Goal: Task Accomplishment & Management: Complete application form

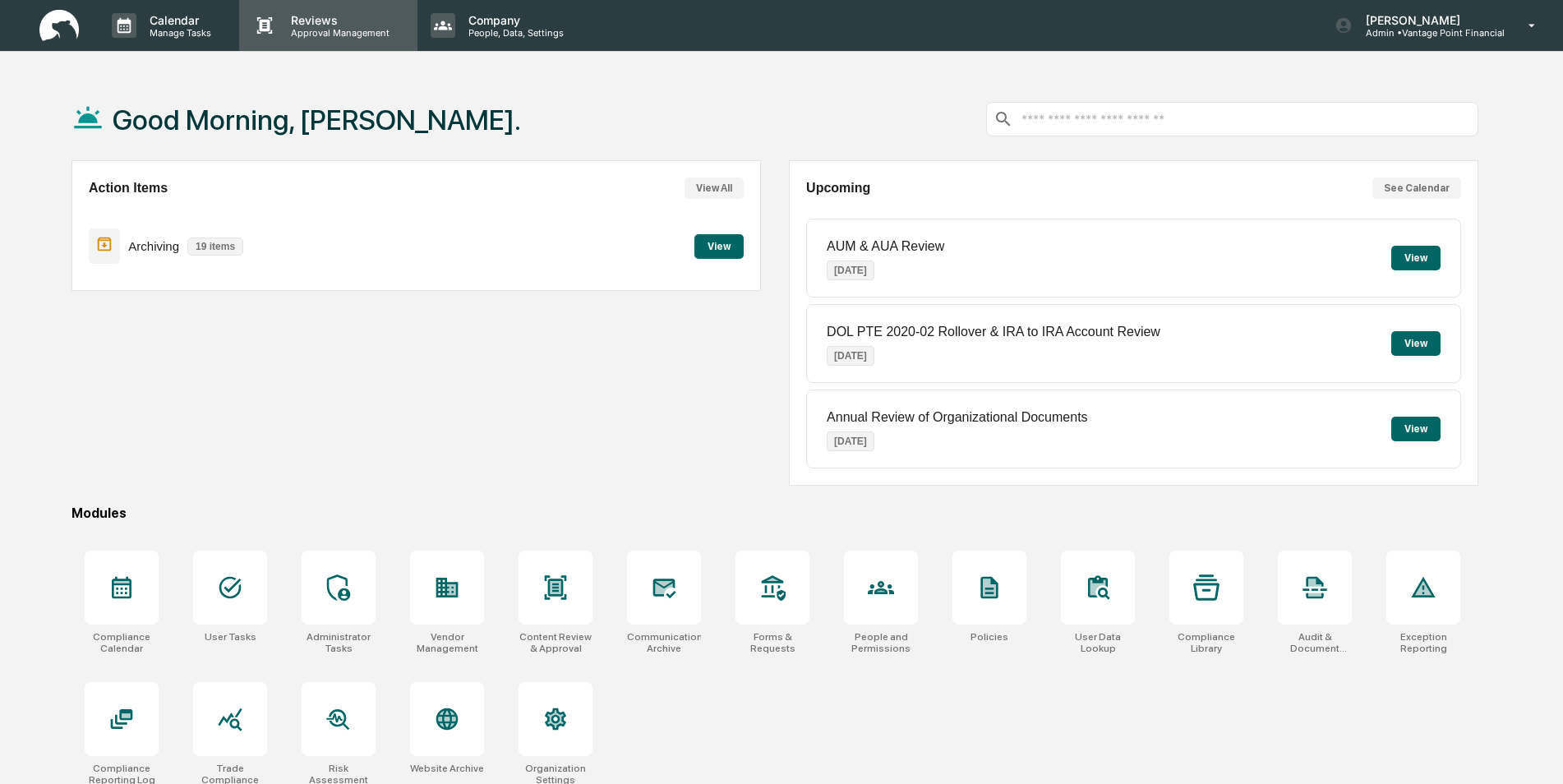
click at [321, 21] on p "Reviews" at bounding box center [337, 21] width 120 height 14
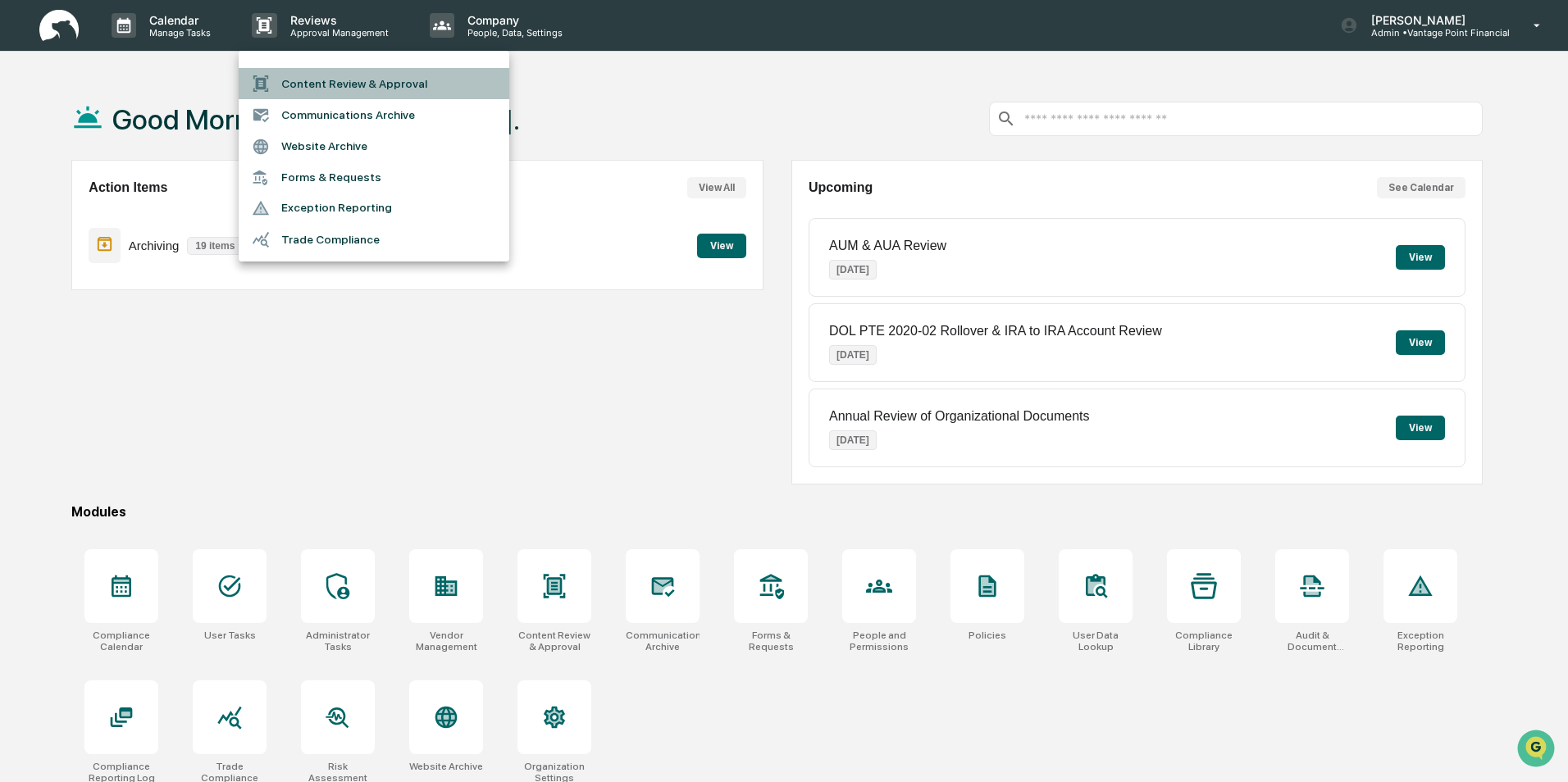
click at [327, 83] on li "Content Review & Approval" at bounding box center [374, 83] width 271 height 31
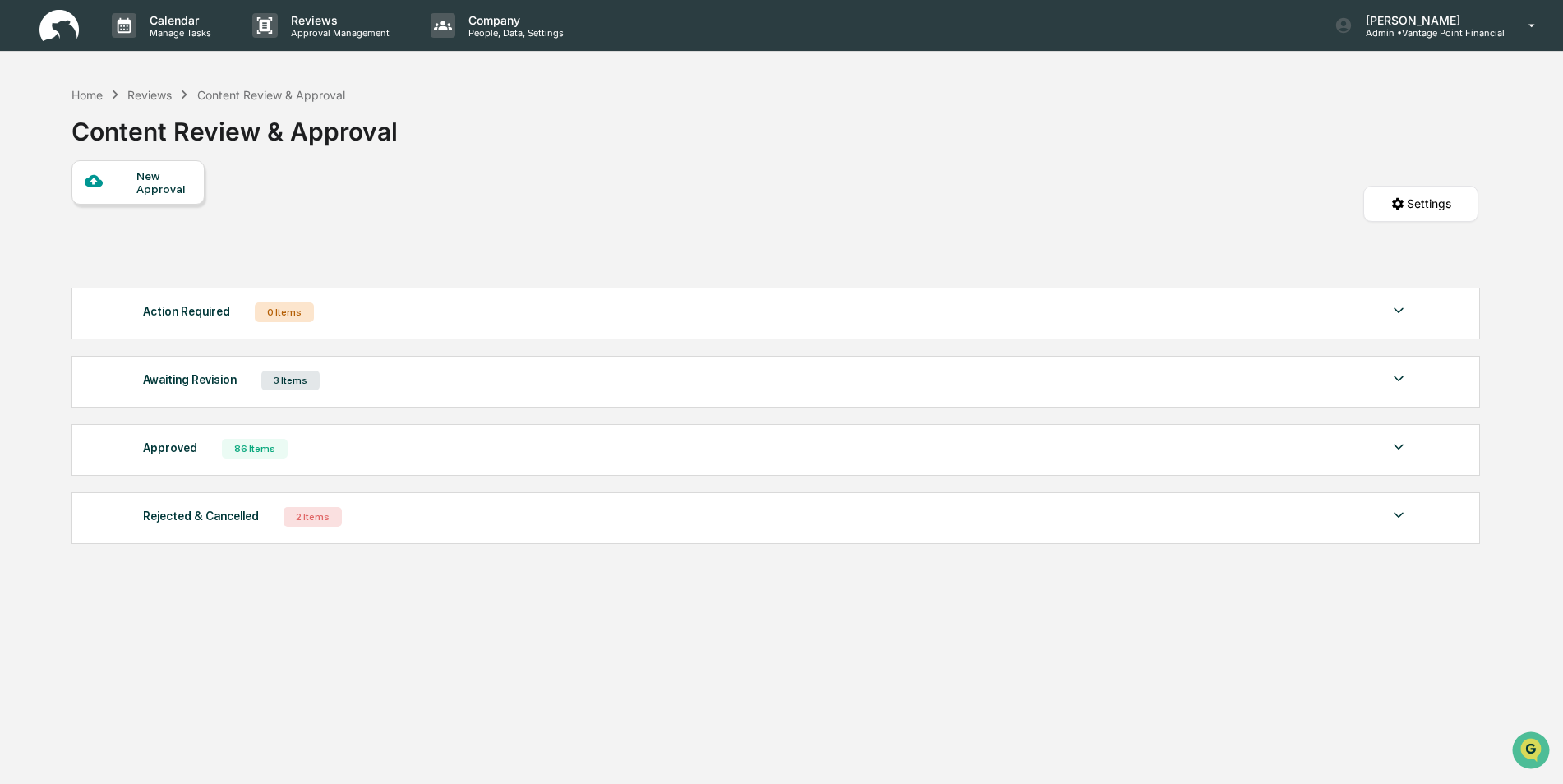
click at [145, 188] on div "New Approval" at bounding box center [164, 182] width 55 height 26
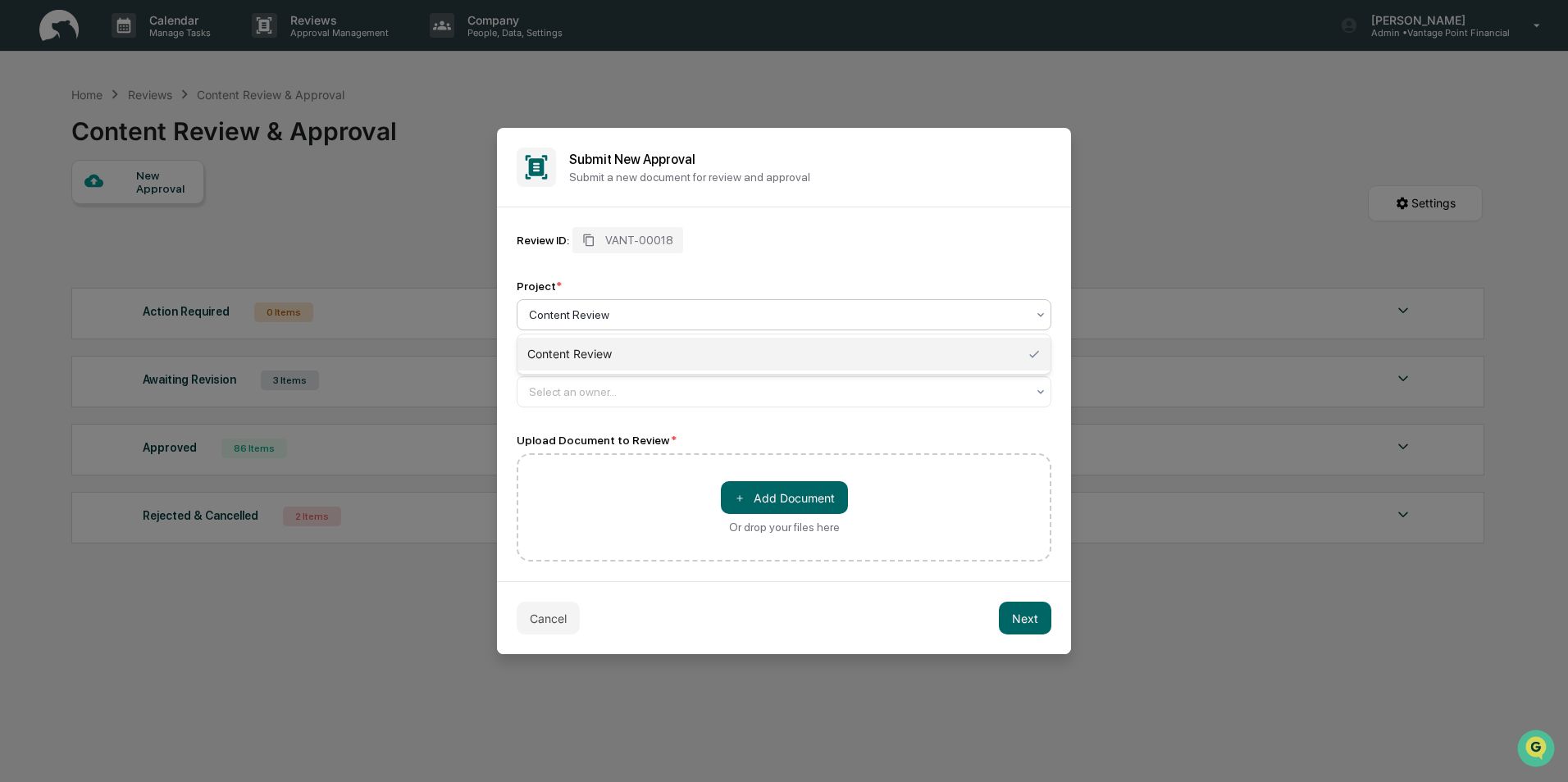
click at [589, 318] on div at bounding box center [778, 315] width 497 height 16
click at [586, 348] on div "Content Review" at bounding box center [784, 354] width 533 height 33
click at [570, 386] on div at bounding box center [778, 392] width 497 height 16
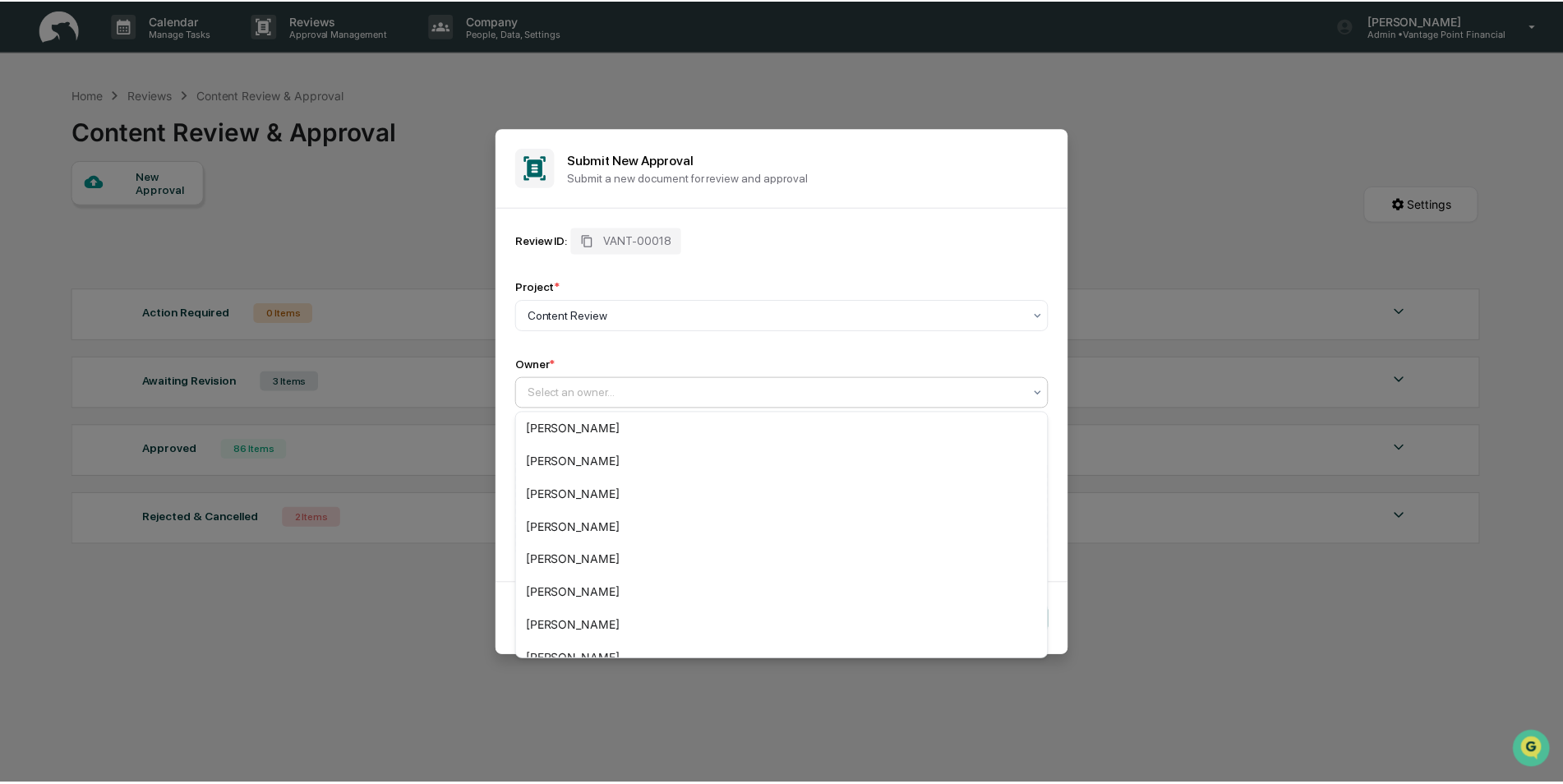
scroll to position [286, 0]
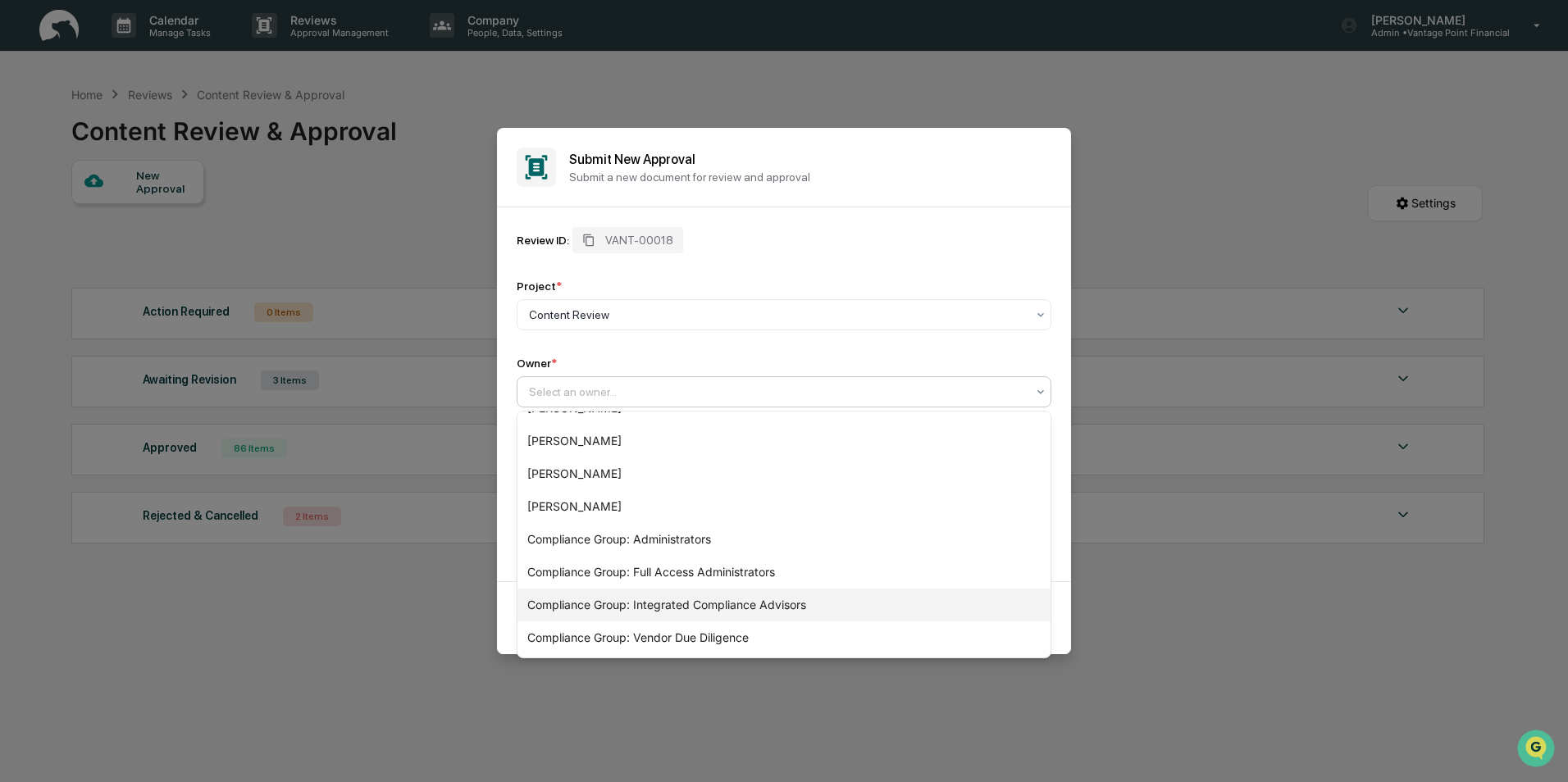
click at [623, 605] on div "Compliance Group: Integrated Compliance Advisors" at bounding box center [784, 604] width 533 height 33
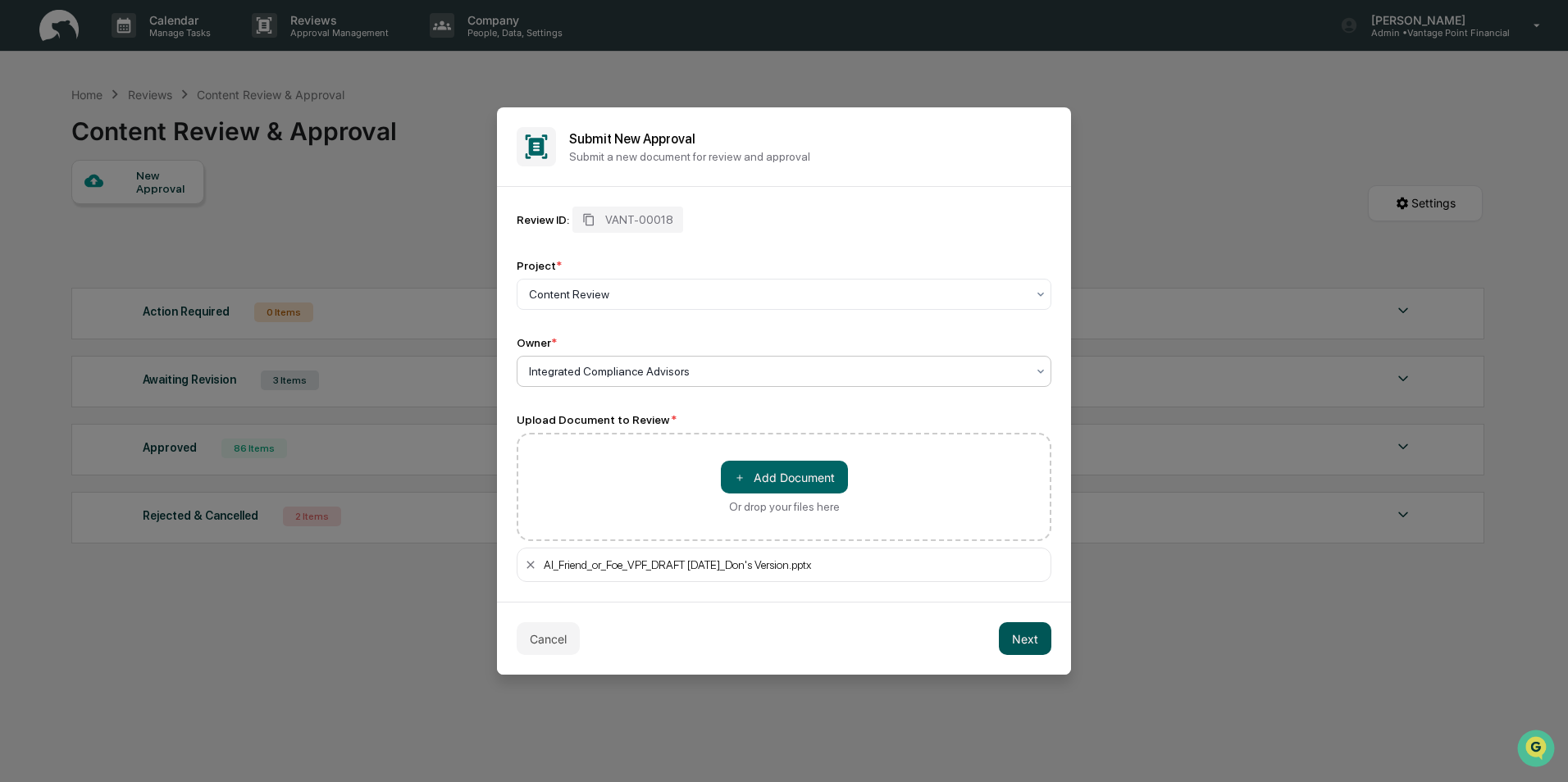
click at [1032, 639] on button "Next" at bounding box center [1024, 639] width 52 height 33
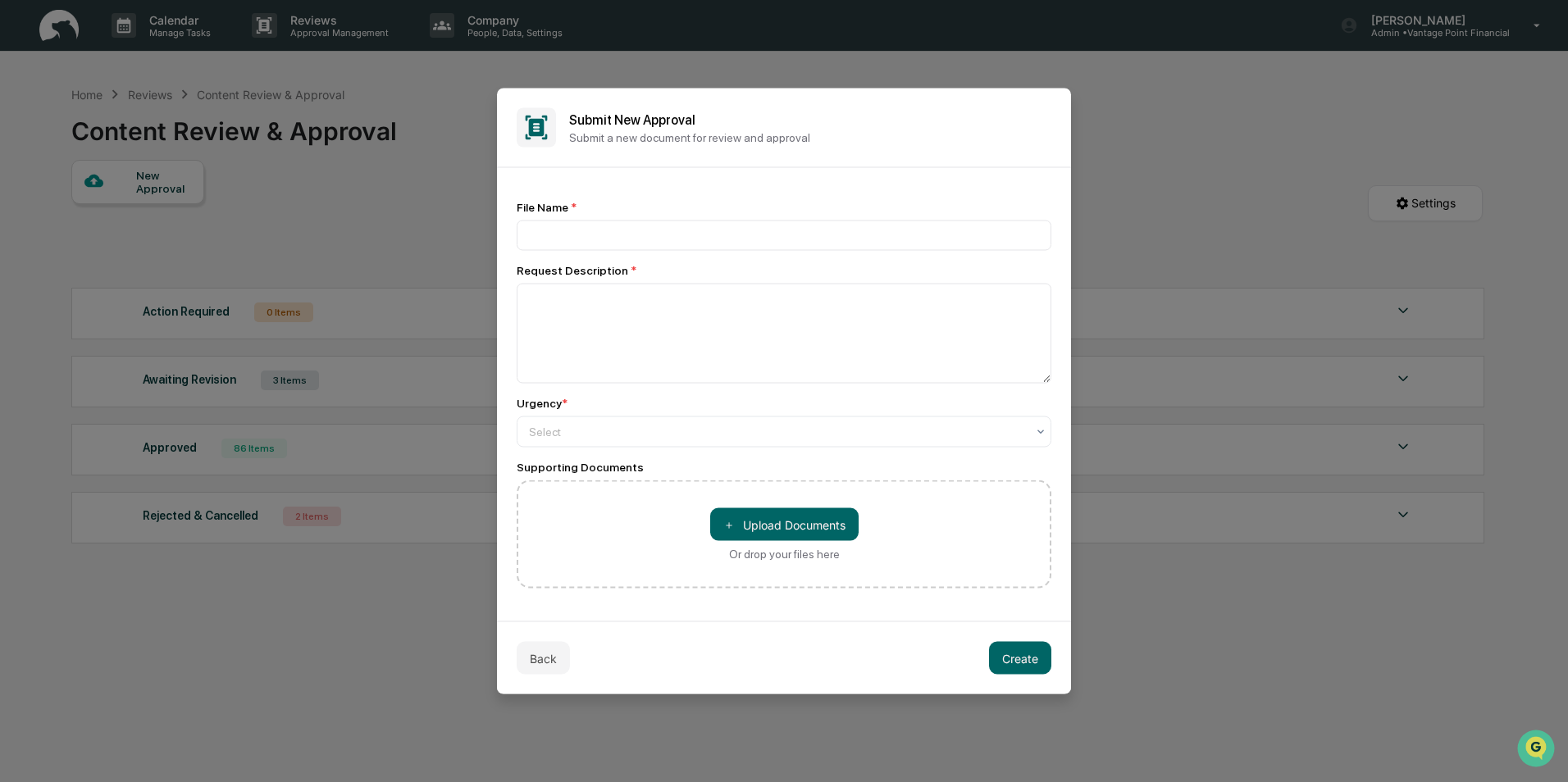
click at [548, 215] on div "File Name *" at bounding box center [784, 226] width 535 height 50
click at [555, 226] on input at bounding box center [784, 236] width 535 height 30
type input "**********"
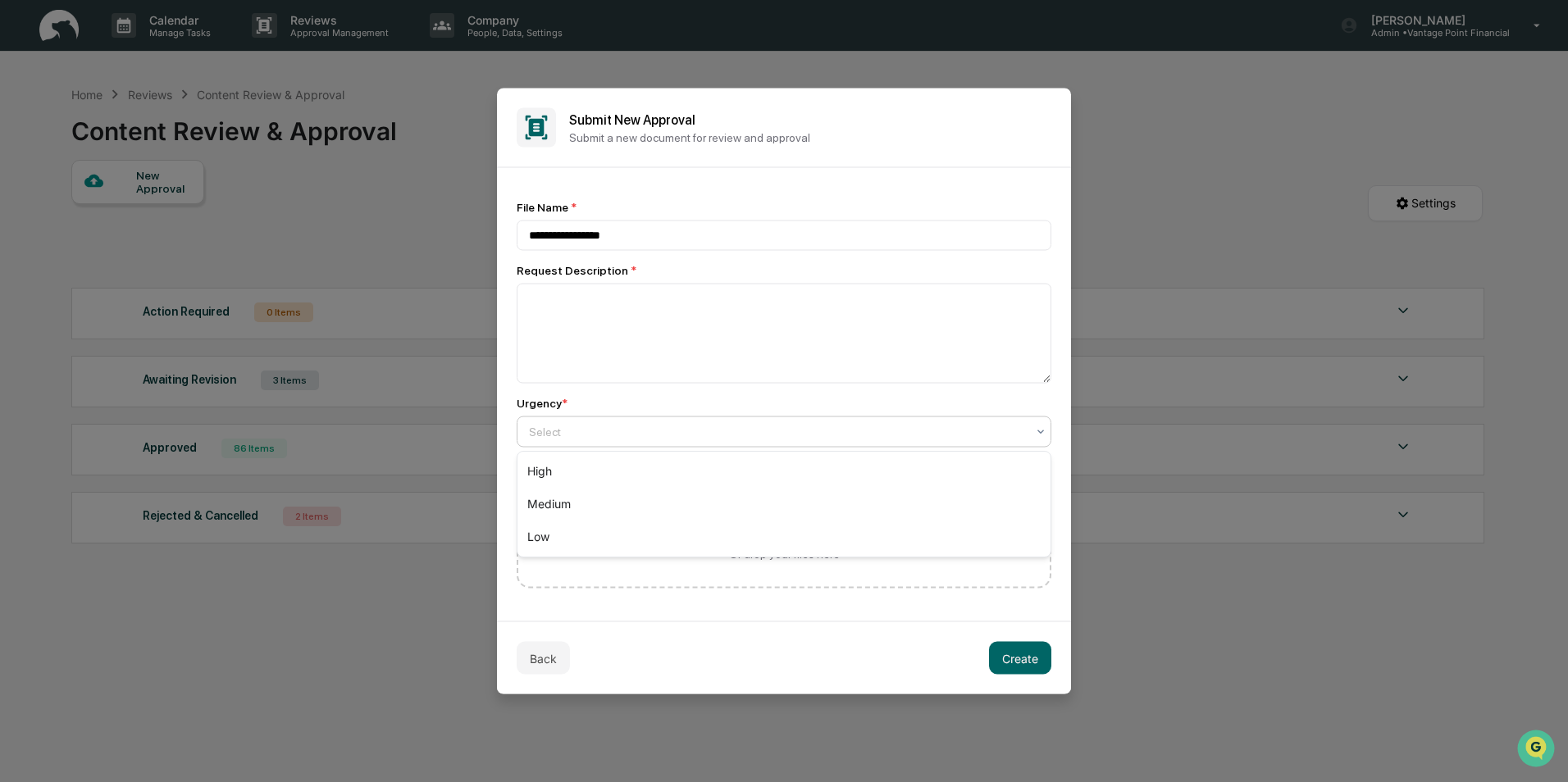
click at [589, 438] on div at bounding box center [778, 432] width 497 height 16
click at [573, 468] on div "High" at bounding box center [784, 471] width 533 height 33
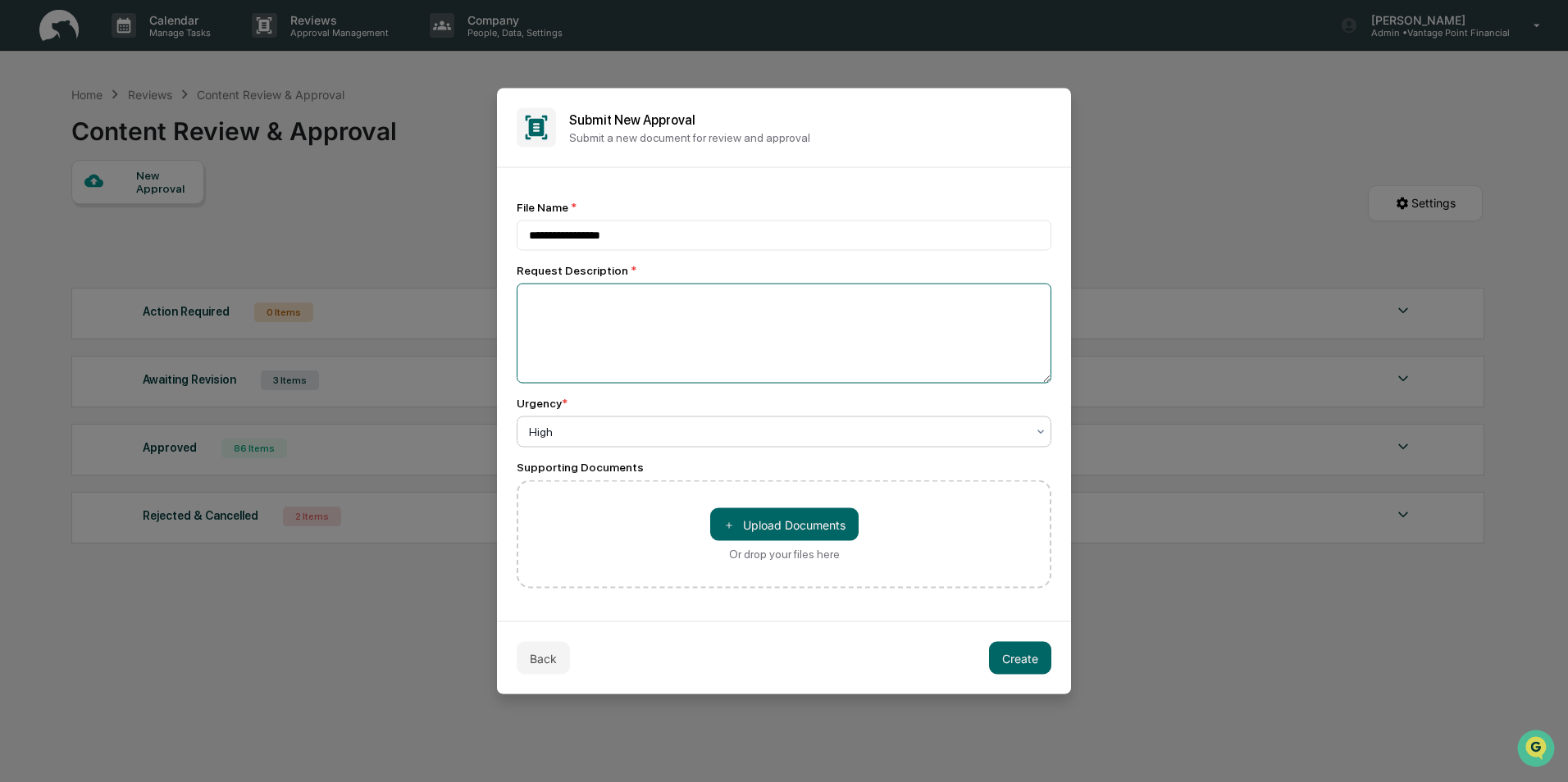
click at [566, 300] on textarea at bounding box center [784, 334] width 535 height 100
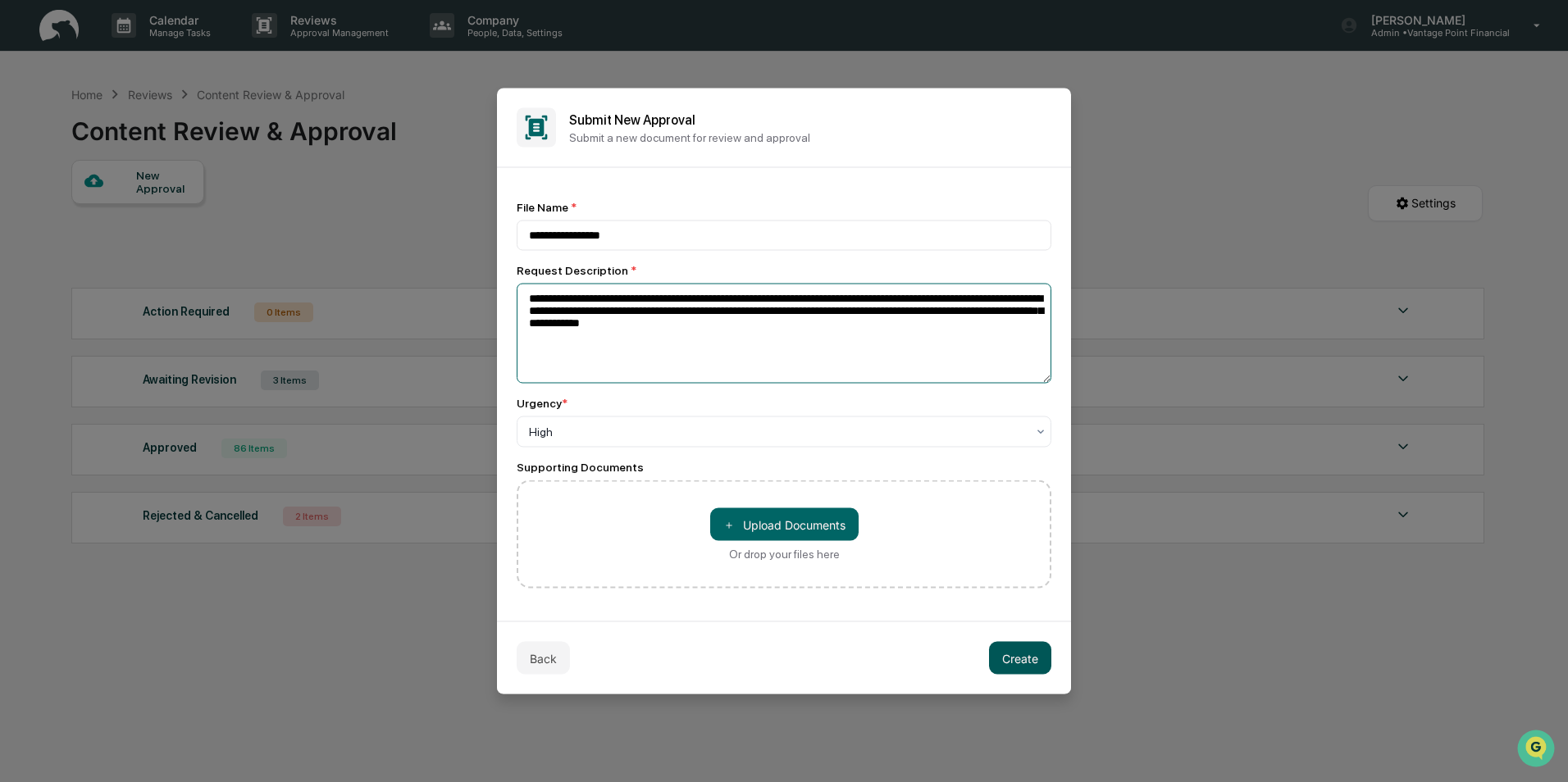
type textarea "**********"
click at [1039, 647] on button "Create" at bounding box center [1019, 658] width 62 height 33
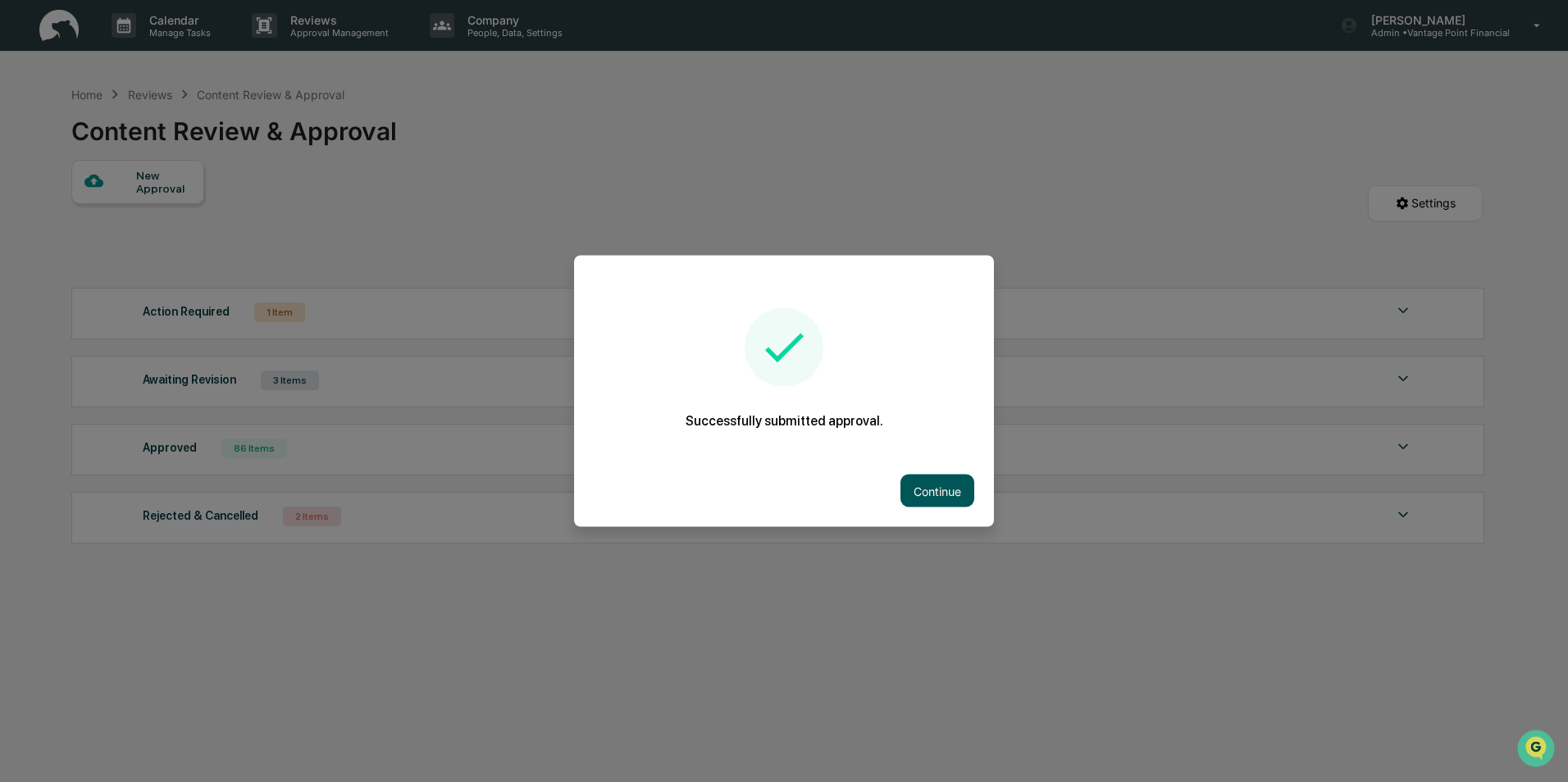
click at [925, 482] on button "Continue" at bounding box center [937, 491] width 74 height 33
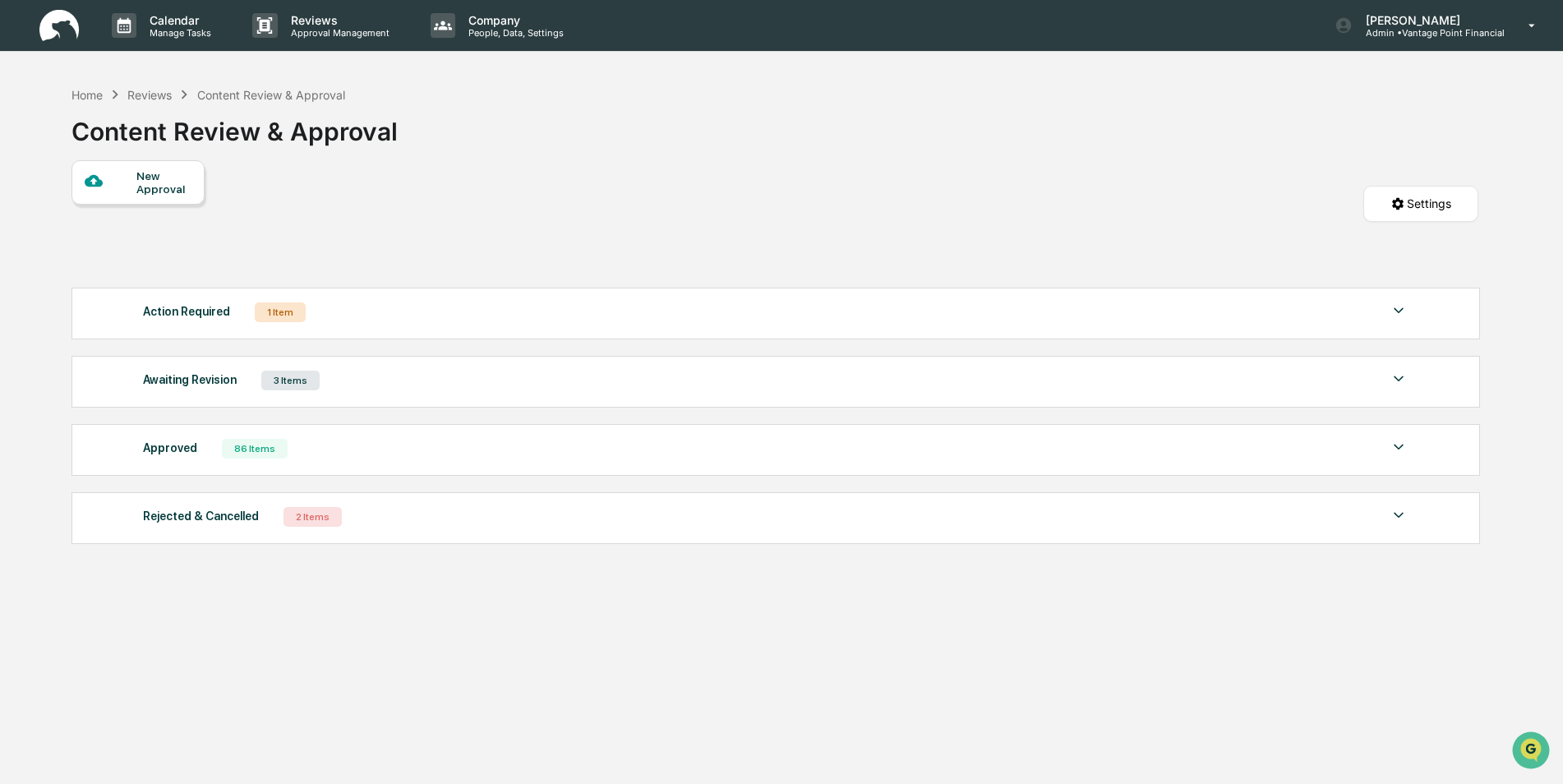
click at [210, 316] on div "Action Required" at bounding box center [186, 312] width 87 height 22
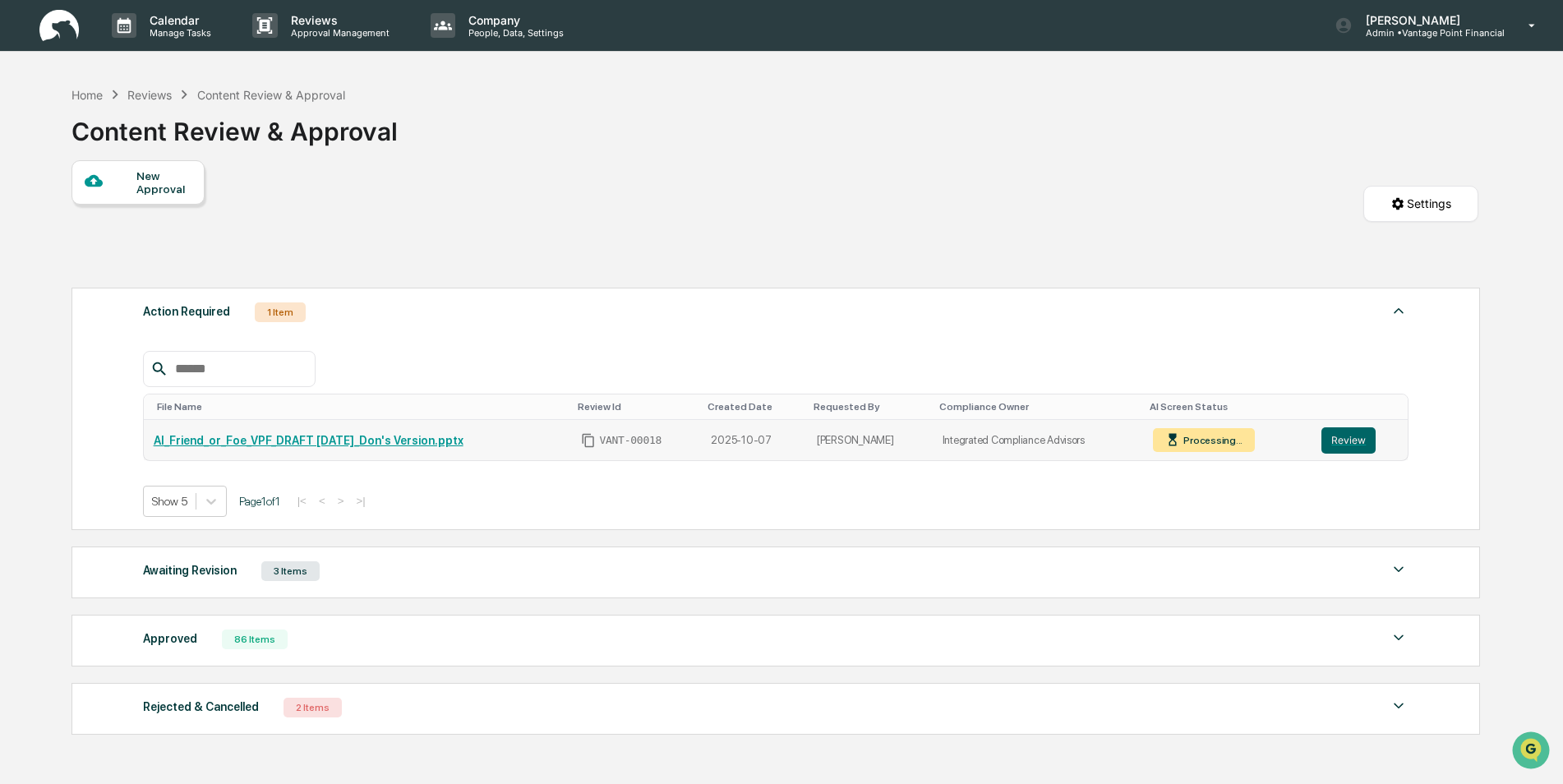
click at [279, 441] on link "AI_Friend_or_Foe_VPF_DRAFT [DATE]_Don's Version.pptx" at bounding box center [308, 441] width 310 height 13
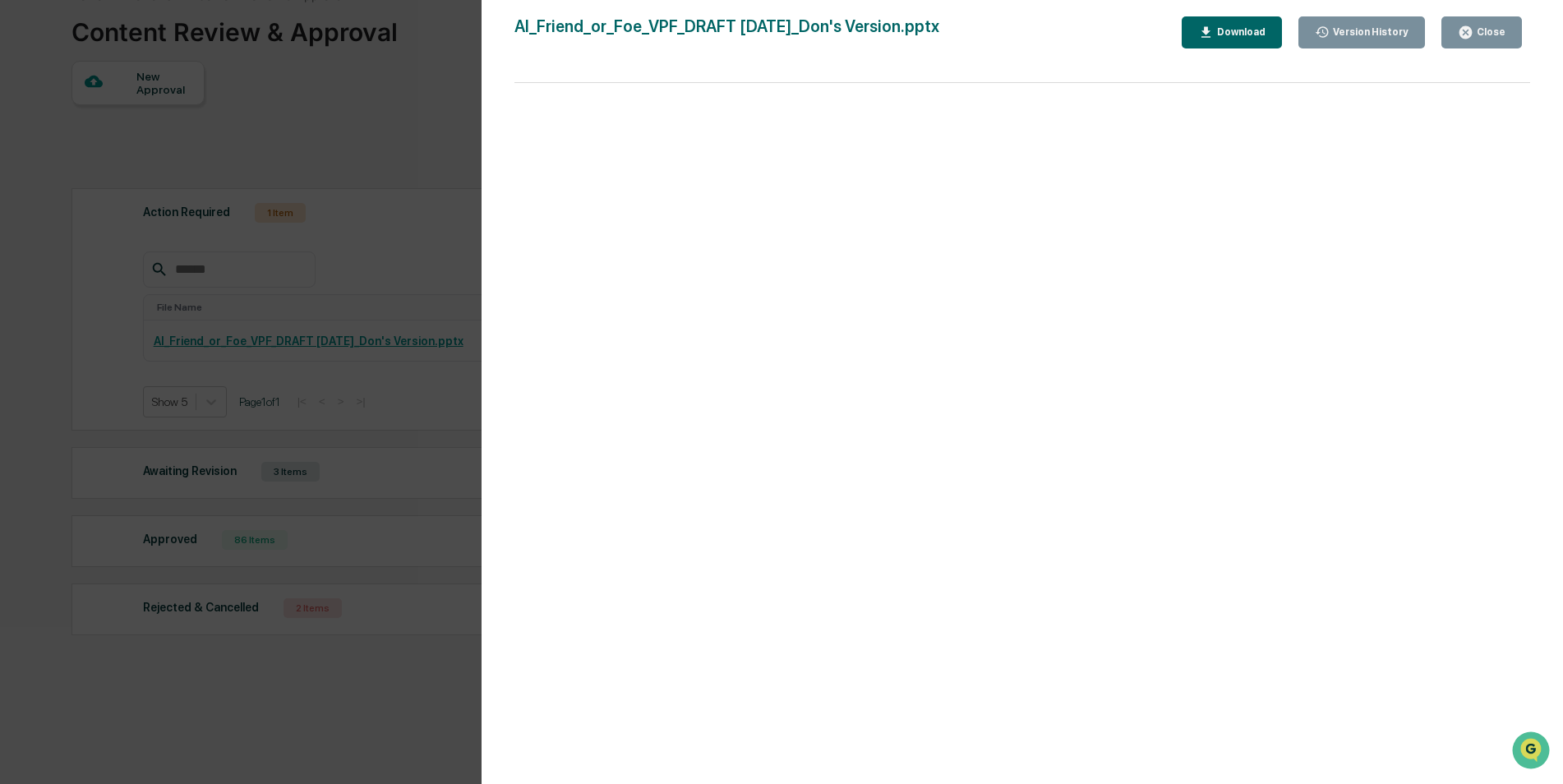
scroll to position [0, 0]
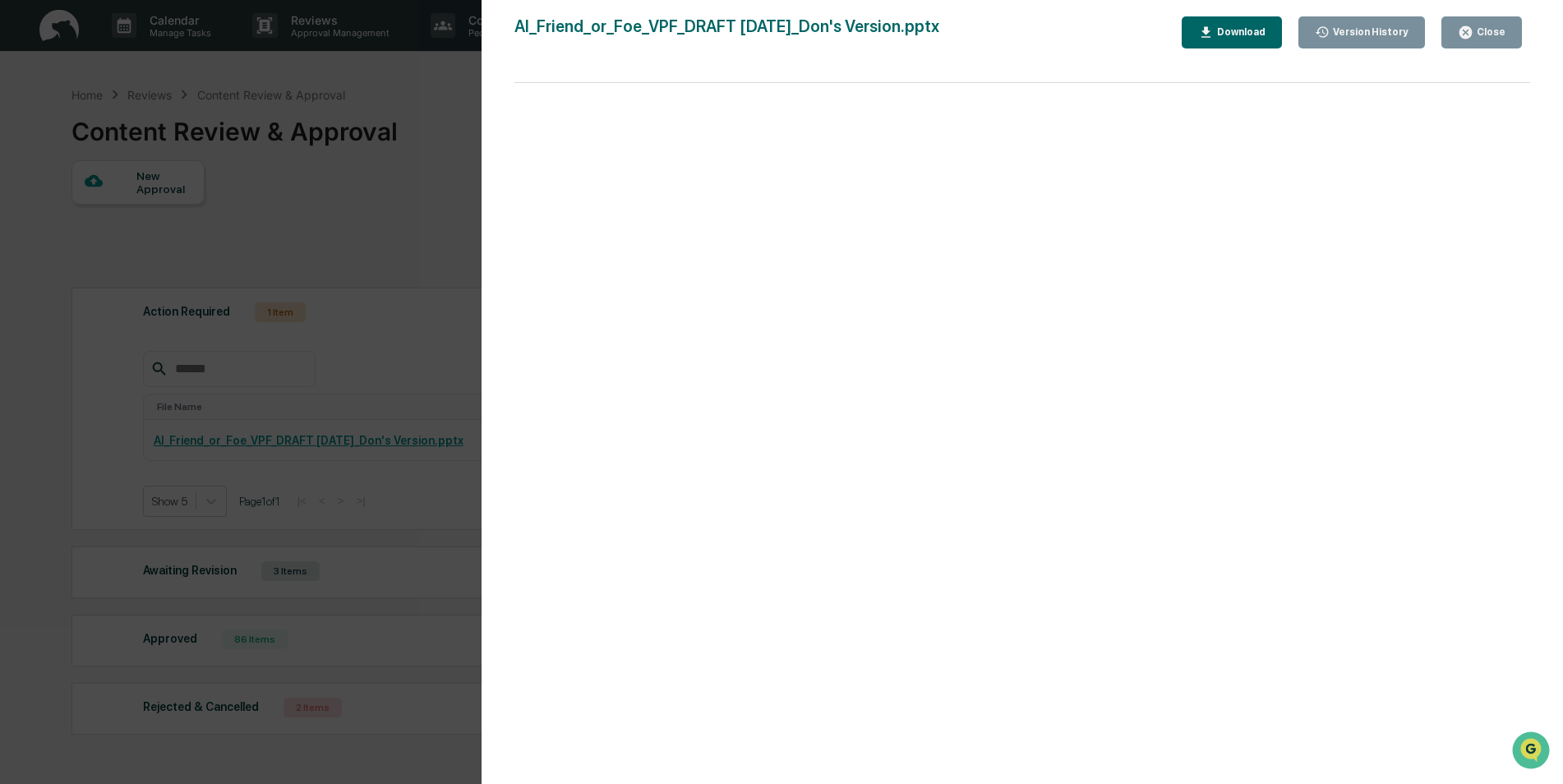
click at [1476, 14] on div "Version History [DATE] 04:43 PM [PERSON_NAME] AI_Friend_or_Foe_VPF_DRAFT [DATE]…" at bounding box center [1023, 408] width 1082 height 816
click at [1470, 31] on icon "button" at bounding box center [1465, 31] width 15 height 15
